Goal: Check status: Check status

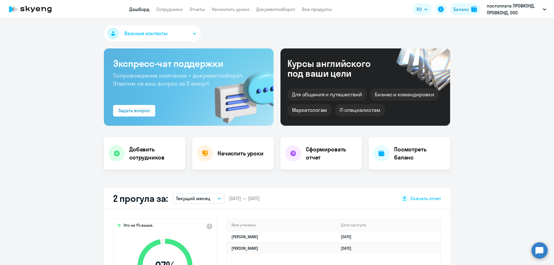
select select "30"
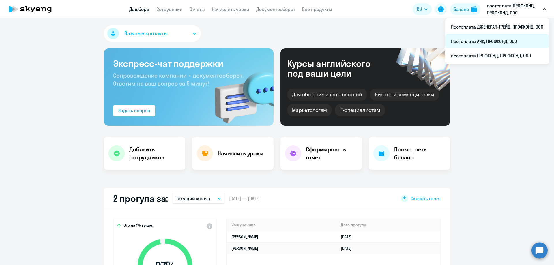
click at [477, 42] on li "Постоплата АЯК, ПРОФКОНД, ООО" at bounding box center [497, 41] width 104 height 14
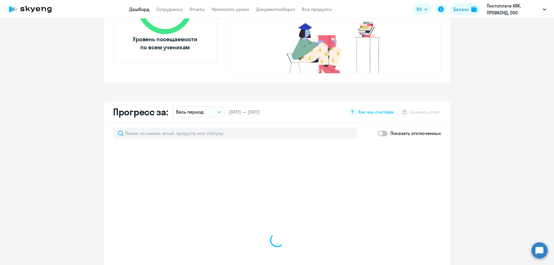
scroll to position [346, 0]
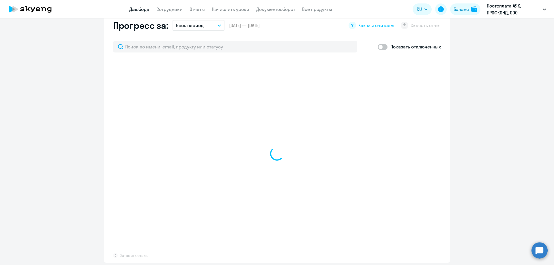
select select "30"
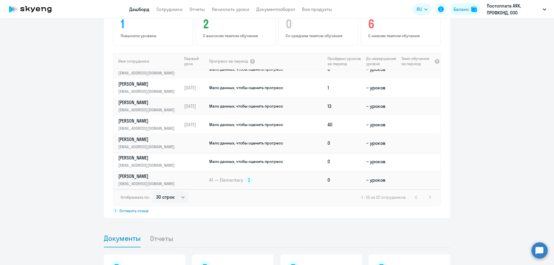
scroll to position [404, 0]
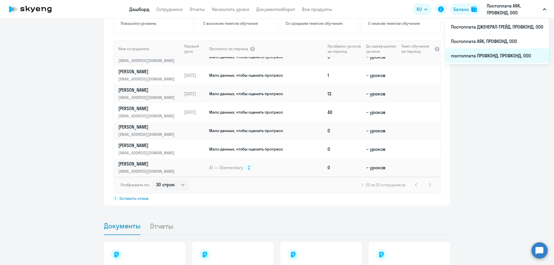
click at [488, 56] on li "постоплата ПРОФКОНД, ПРОФКОНД, ООО" at bounding box center [497, 56] width 104 height 14
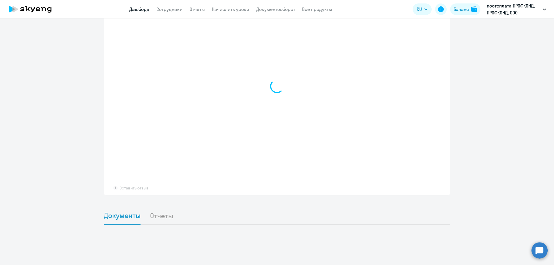
scroll to position [403, 0]
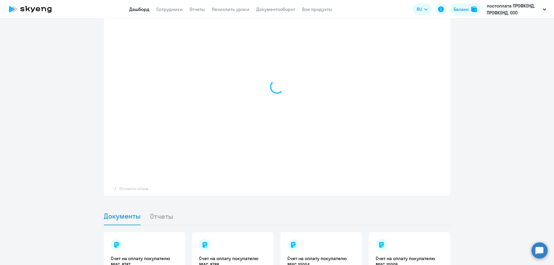
select select "30"
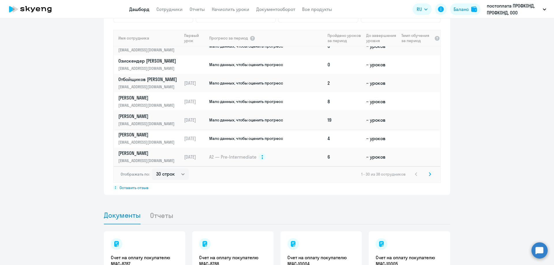
scroll to position [461, 0]
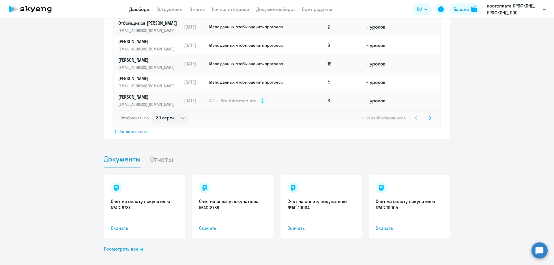
click at [15, 140] on div "Важные контакты Экспресс-чат поддержки Сопровождение компании + документооборот…" at bounding box center [277, 141] width 554 height 247
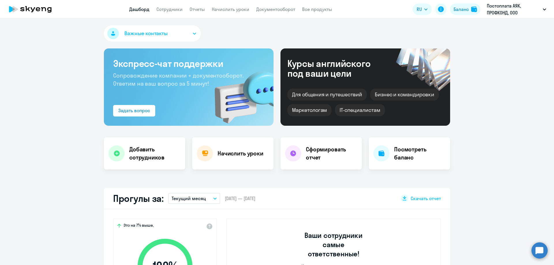
select select "30"
